Goal: Transaction & Acquisition: Purchase product/service

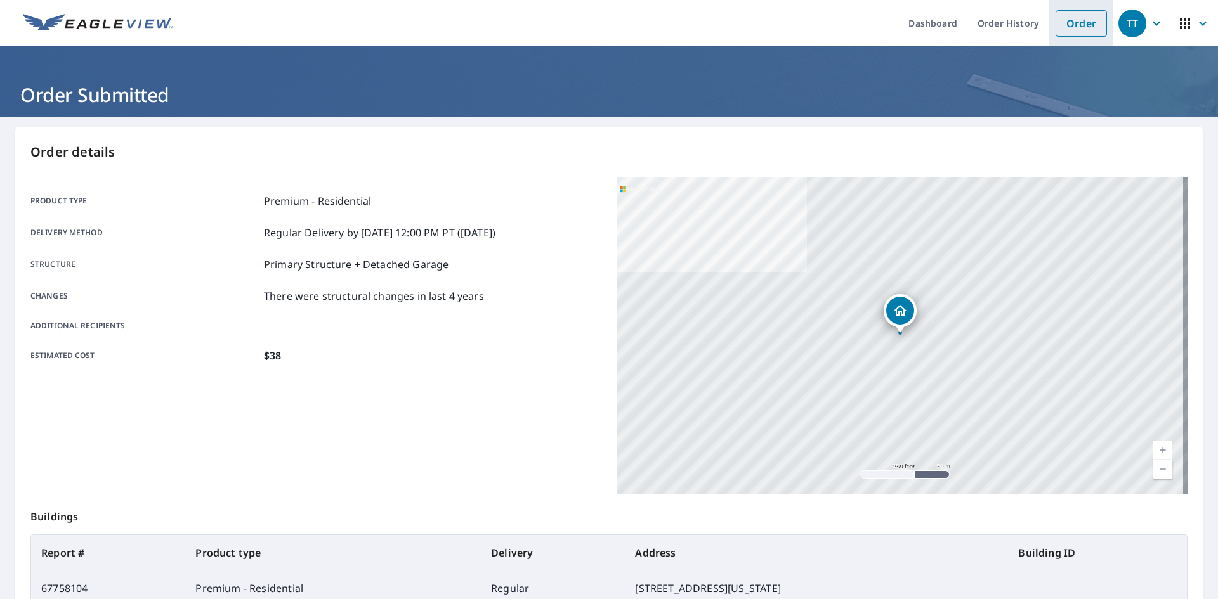
click at [1093, 22] on link "Order" at bounding box center [1080, 23] width 51 height 27
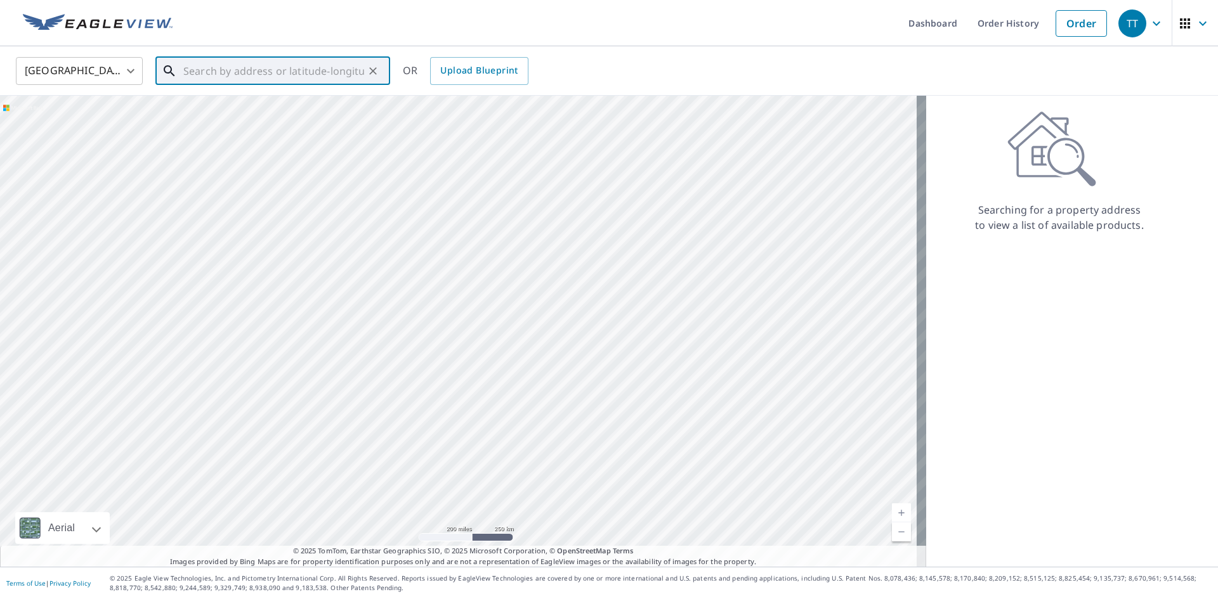
click at [302, 74] on input "text" at bounding box center [273, 71] width 181 height 36
click at [325, 69] on input "text" at bounding box center [273, 71] width 181 height 36
paste input "[STREET_ADDRESS]"
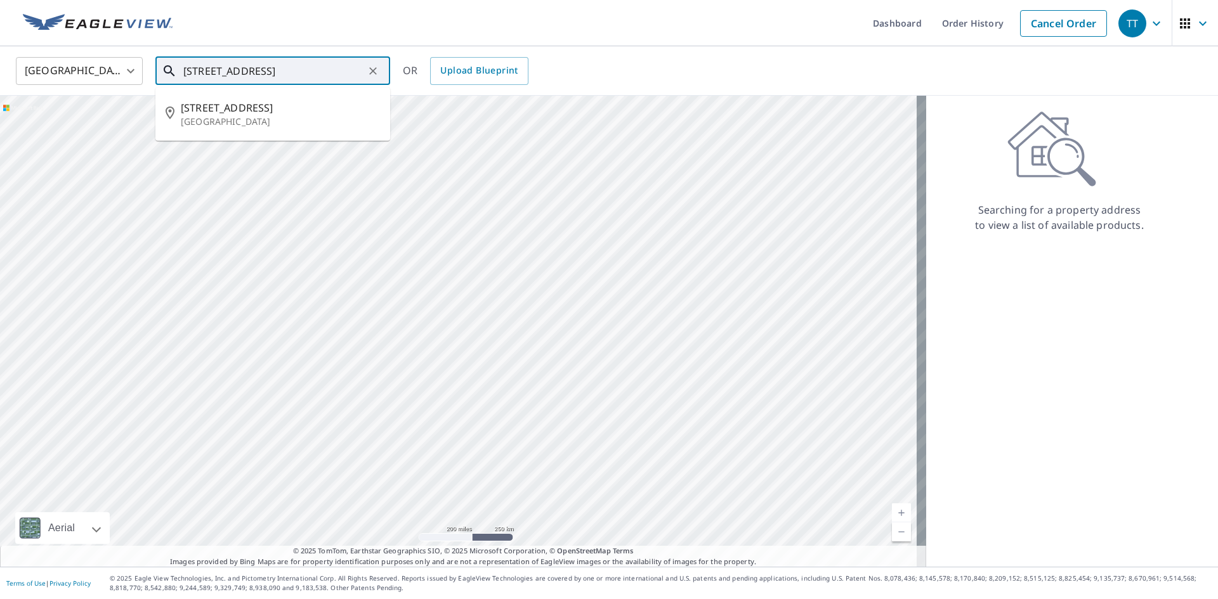
type input "[STREET_ADDRESS]"
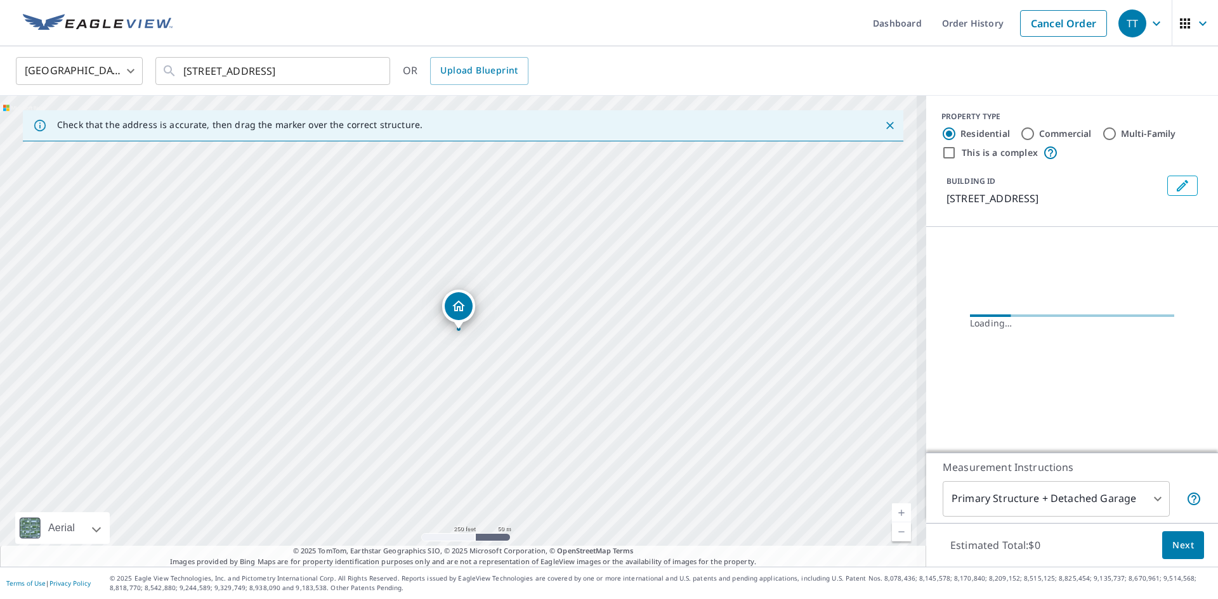
scroll to position [0, 0]
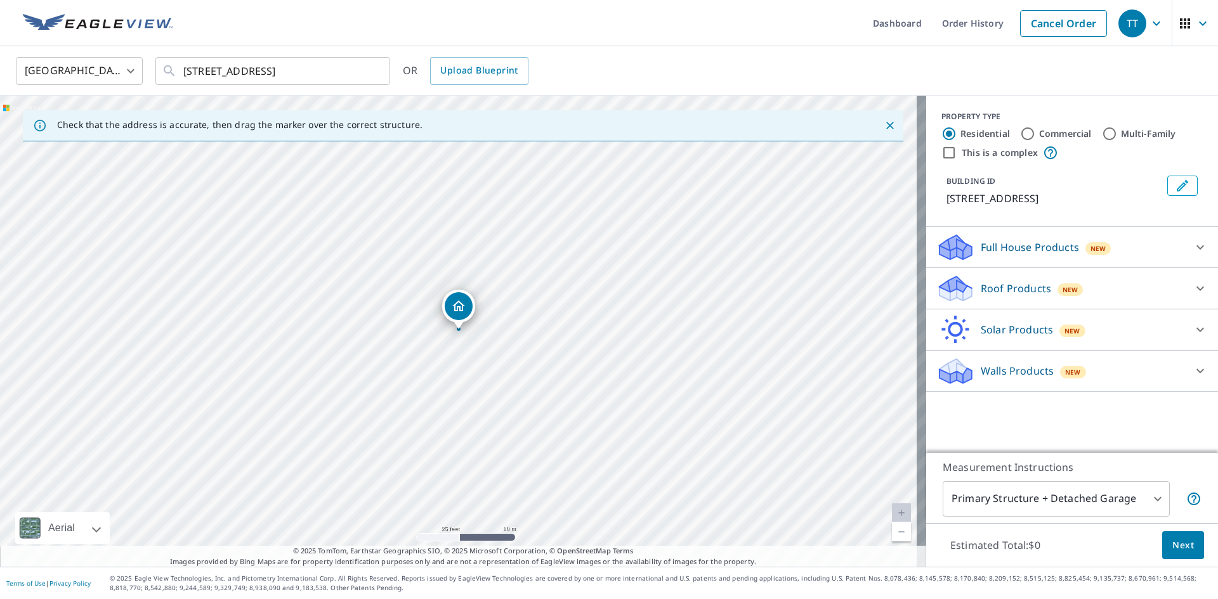
click at [980, 290] on p "Roof Products" at bounding box center [1015, 288] width 70 height 15
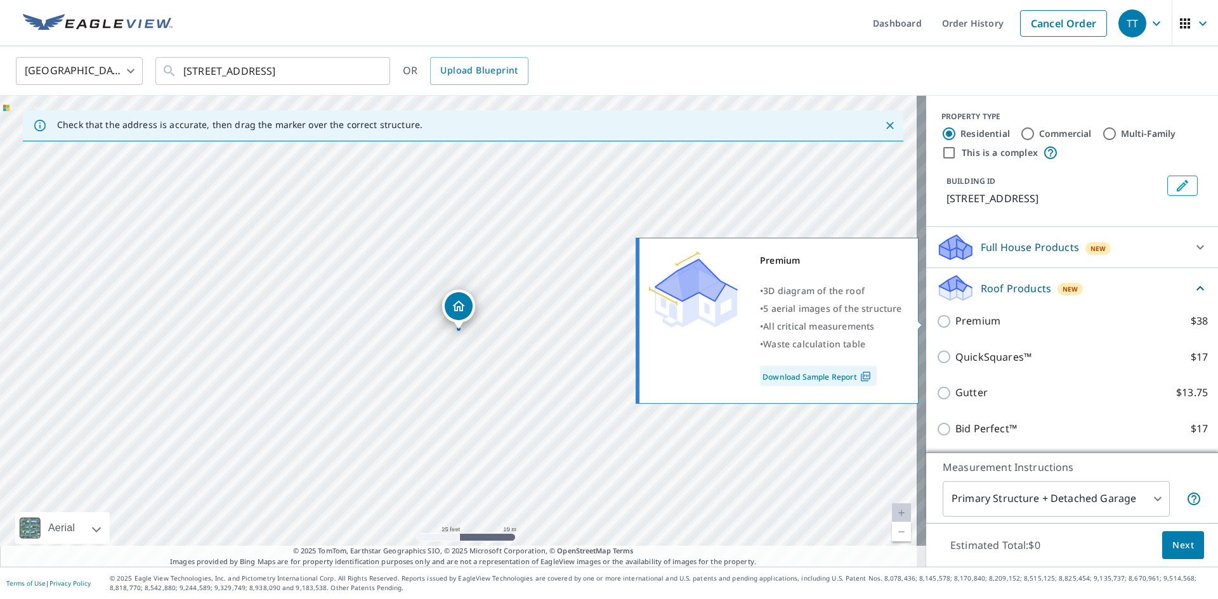
click at [966, 320] on p "Premium" at bounding box center [977, 321] width 45 height 16
click at [955, 320] on input "Premium $38" at bounding box center [945, 321] width 19 height 15
checkbox input "true"
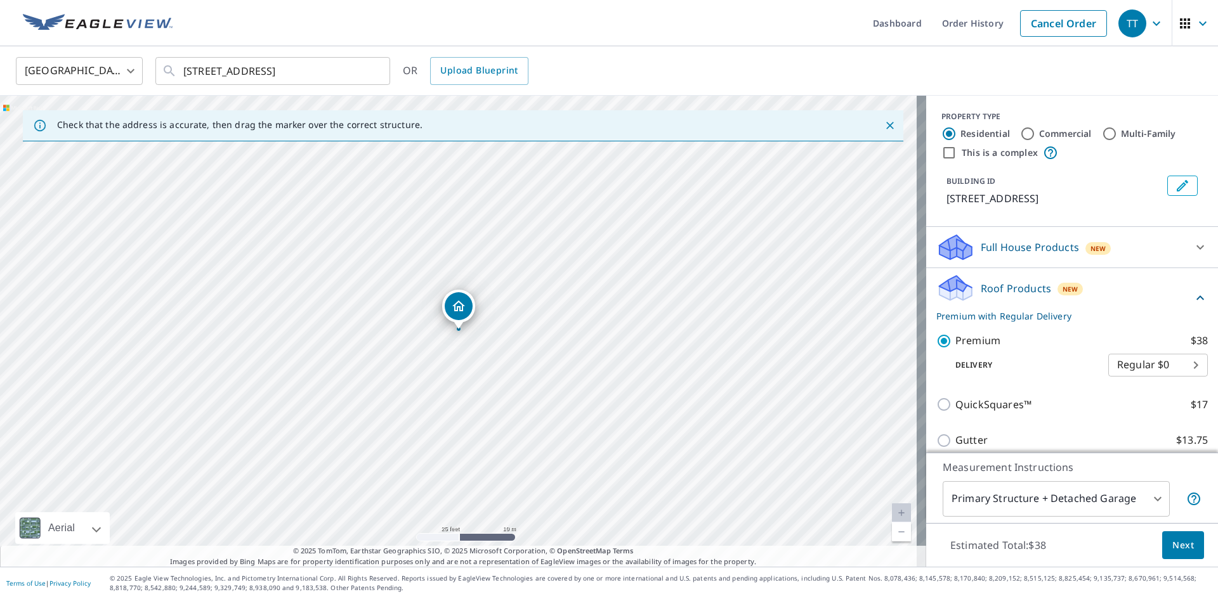
click at [1178, 547] on span "Next" at bounding box center [1183, 546] width 22 height 16
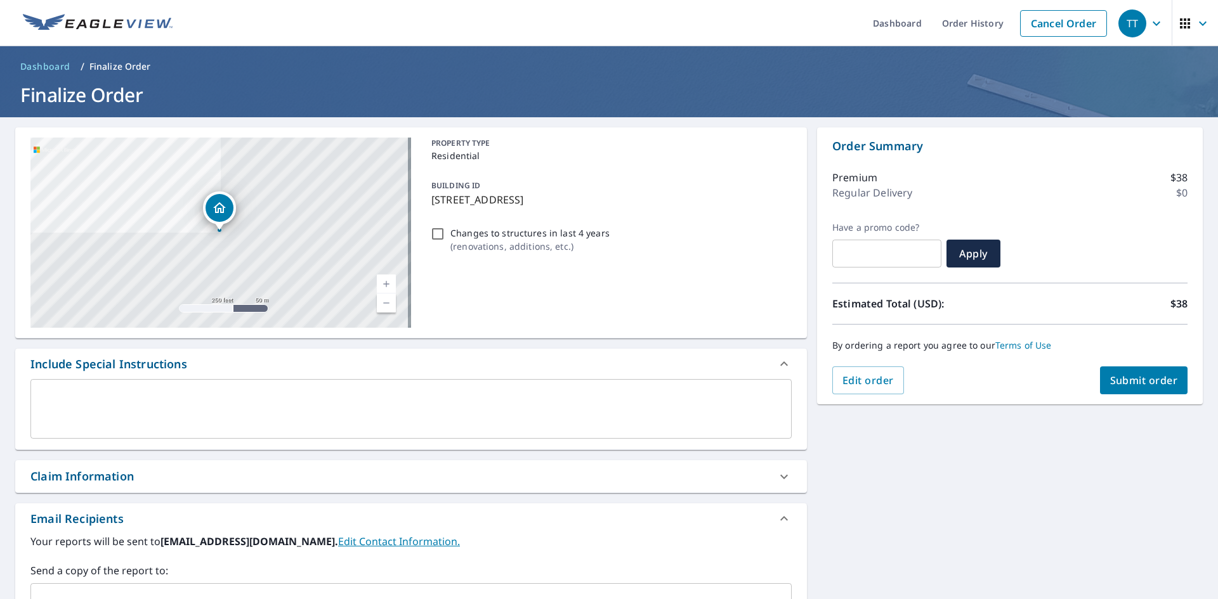
click at [434, 229] on input "Changes to structures in last 4 years ( renovations, additions, etc. )" at bounding box center [437, 233] width 15 height 15
checkbox input "true"
click at [1136, 378] on span "Submit order" at bounding box center [1144, 381] width 68 height 14
checkbox input "true"
